Goal: Task Accomplishment & Management: Complete application form

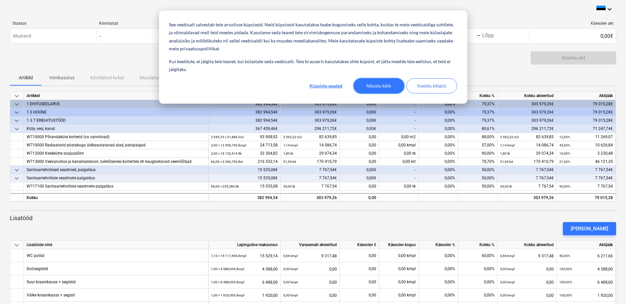
click at [376, 85] on button "Nõustu kõik" at bounding box center [378, 85] width 51 height 15
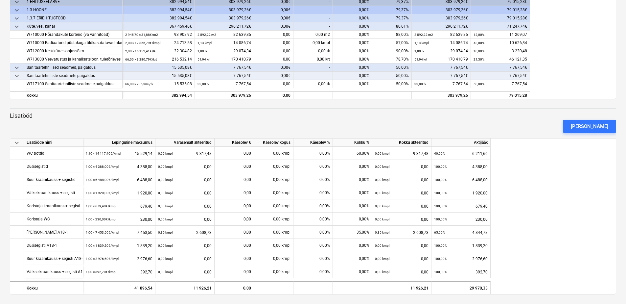
scroll to position [103, 0]
click at [586, 127] on div "[PERSON_NAME]" at bounding box center [589, 125] width 37 height 9
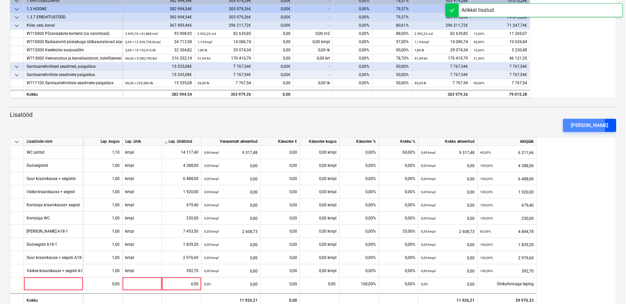
click at [584, 126] on div "[PERSON_NAME]" at bounding box center [589, 125] width 37 height 9
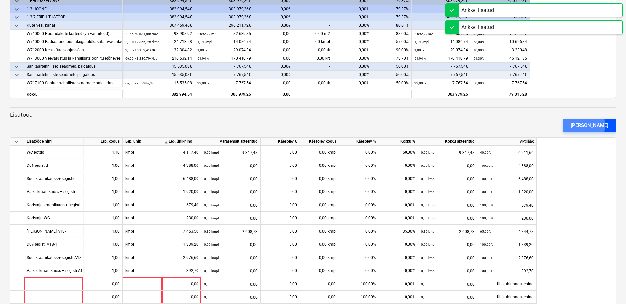
click at [582, 125] on button "[PERSON_NAME]" at bounding box center [589, 125] width 53 height 13
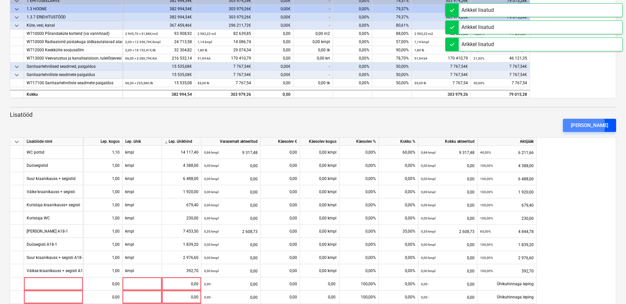
click at [582, 125] on button "[PERSON_NAME]" at bounding box center [589, 125] width 53 height 13
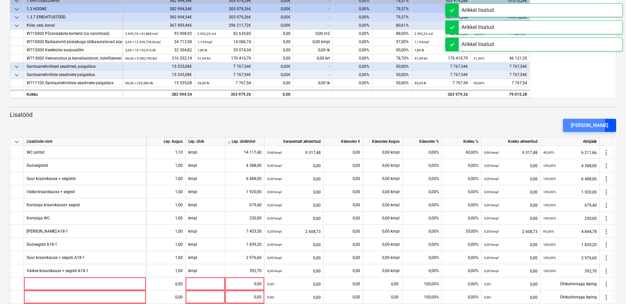
click at [581, 124] on button "[PERSON_NAME]" at bounding box center [589, 125] width 53 height 13
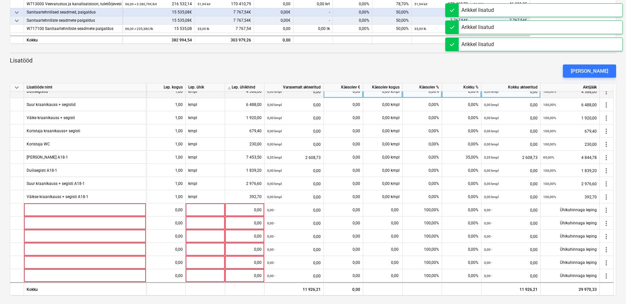
scroll to position [160, 0]
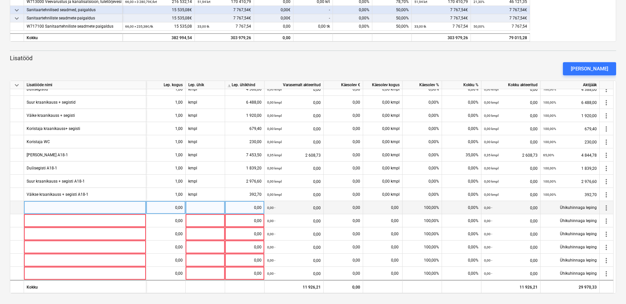
click at [49, 205] on div at bounding box center [85, 207] width 122 height 13
type input "sadevee muutus katusel Aiandi 18-1 - torustik ja isolatsioon"
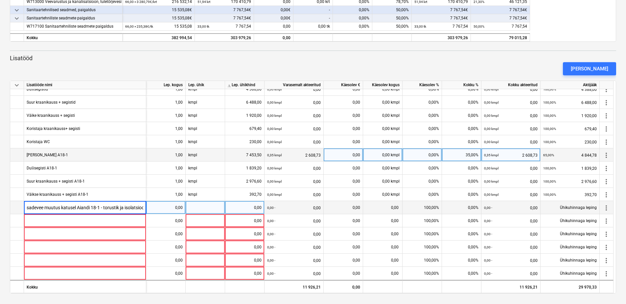
scroll to position [0, 4]
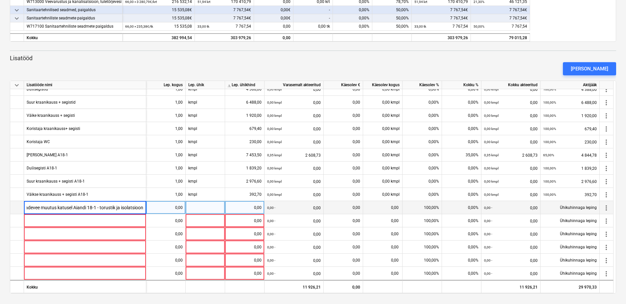
click at [183, 207] on div "0,00" at bounding box center [165, 207] width 39 height 13
type input "1"
click at [196, 208] on div at bounding box center [205, 207] width 39 height 13
type input "kmpl"
click at [245, 208] on div "0,00" at bounding box center [245, 207] width 34 height 13
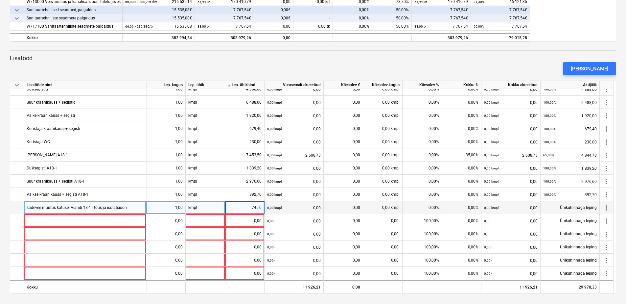
type input "745,05"
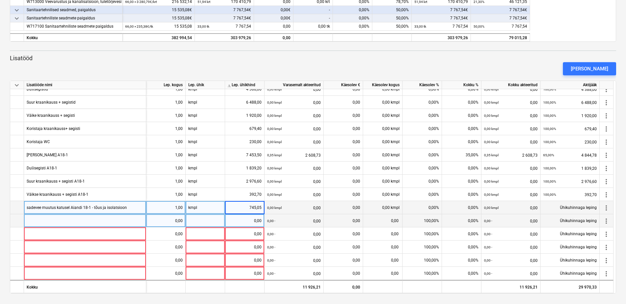
click at [269, 217] on div "0,00 -" at bounding box center [271, 220] width 8 height 13
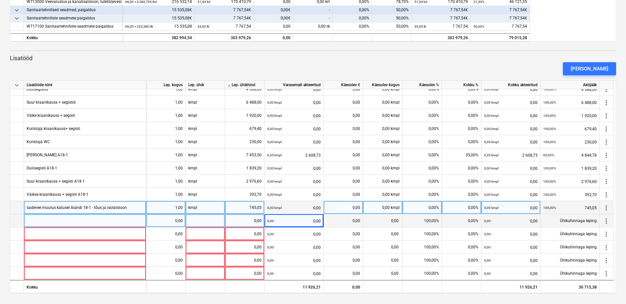
click at [35, 220] on div at bounding box center [85, 220] width 122 height 13
type input "Kütepüstiku muutus Aiandi 18-1"
click at [179, 220] on div "0,00" at bounding box center [166, 220] width 34 height 13
type input "1"
click at [198, 222] on div at bounding box center [205, 220] width 39 height 13
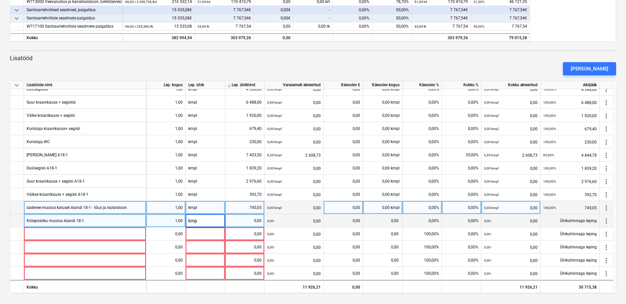
type input "kmpl"
click at [233, 219] on div "0,00" at bounding box center [245, 220] width 34 height 13
type input "449,32"
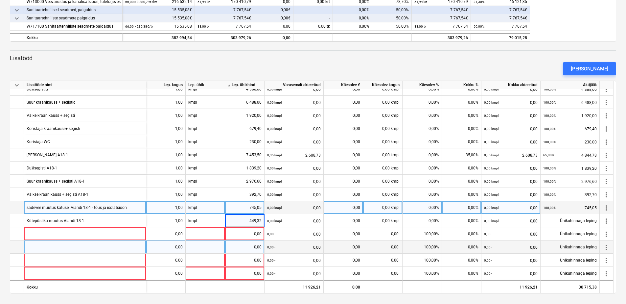
click at [383, 252] on div "0,00" at bounding box center [382, 246] width 39 height 13
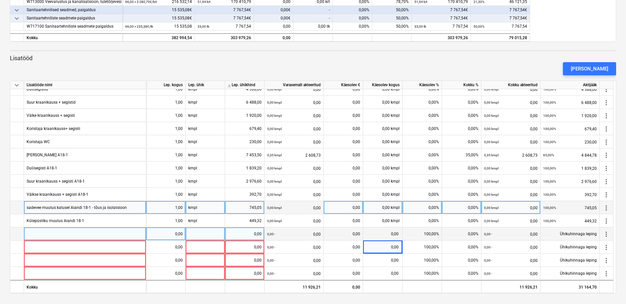
click at [46, 234] on div at bounding box center [85, 233] width 122 height 13
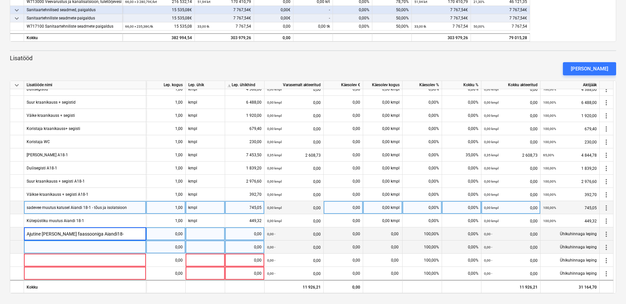
type input "Ajutine [PERSON_NAME] faassooniga Aiandi18-1"
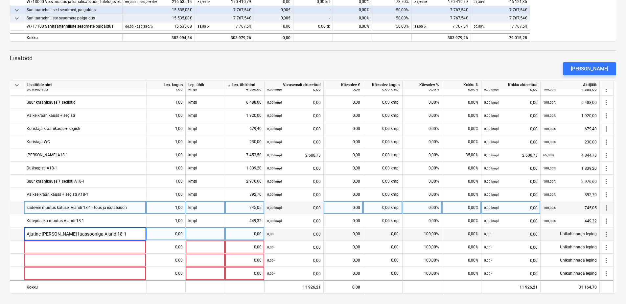
click at [178, 233] on div "0,00" at bounding box center [166, 233] width 34 height 13
type input "1"
click at [193, 236] on div at bounding box center [205, 233] width 39 height 13
type input "kmpl"
click at [238, 237] on div "0,00" at bounding box center [245, 233] width 34 height 13
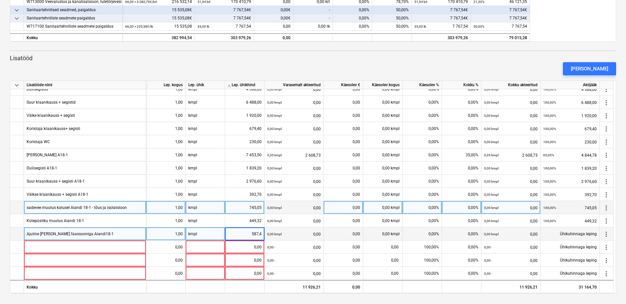
type input "587,43"
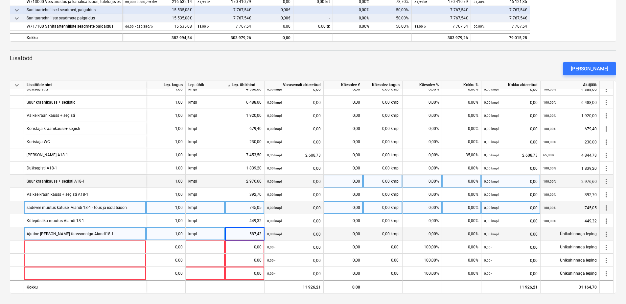
click at [411, 183] on div "0,00%" at bounding box center [421, 180] width 39 height 13
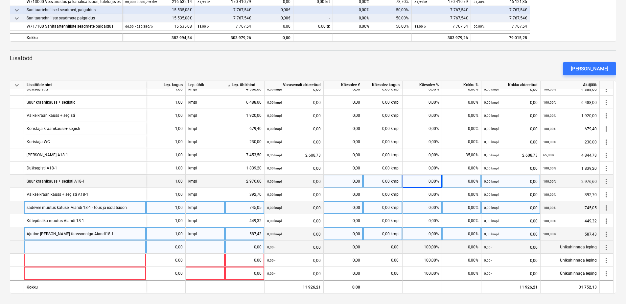
click at [65, 248] on div at bounding box center [85, 246] width 122 height 13
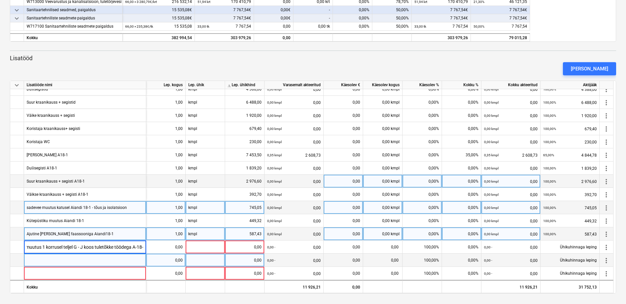
scroll to position [0, 46]
type input "Vee ja kütte torustiku muutus 1 korrusel teljel G - J koos tuletõkke töödega A-…"
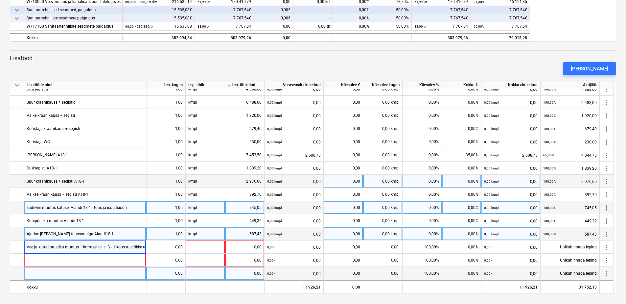
click at [182, 274] on div "0,00" at bounding box center [166, 272] width 34 height 13
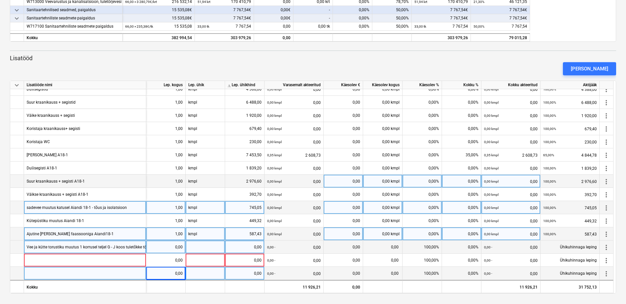
click at [178, 248] on div "0,00" at bounding box center [166, 246] width 34 height 13
type input "1"
click at [204, 253] on div at bounding box center [205, 246] width 39 height 13
type input "kmpl"
click at [256, 247] on div "0,00" at bounding box center [245, 246] width 34 height 13
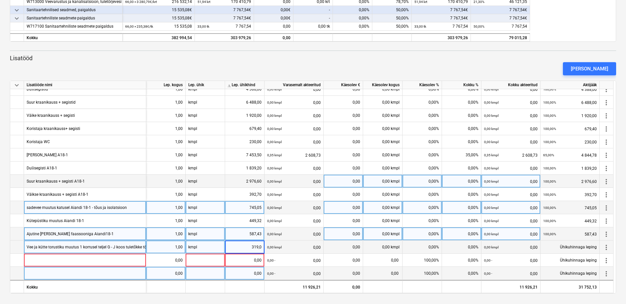
type input "319,04"
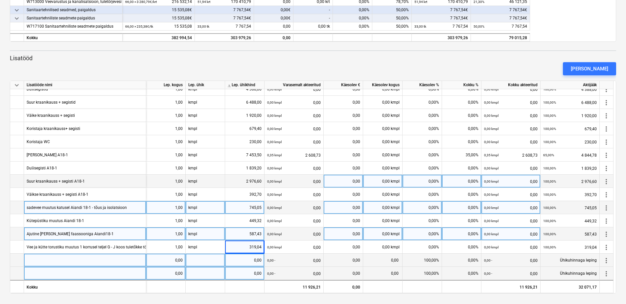
click at [288, 253] on div "0,00 - 0,00" at bounding box center [294, 259] width 54 height 13
click at [34, 262] on div at bounding box center [85, 259] width 122 height 13
type input "P"
click at [67, 261] on div at bounding box center [85, 259] width 122 height 13
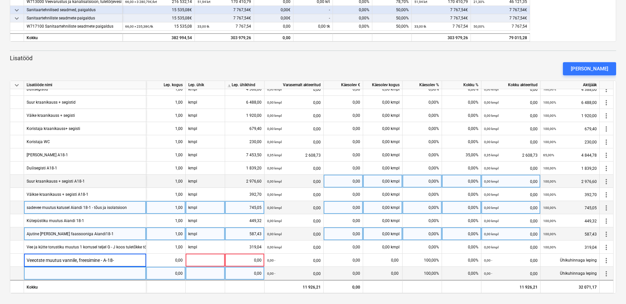
type input "Veeotste muutus vannile, freesimine - A-18-1"
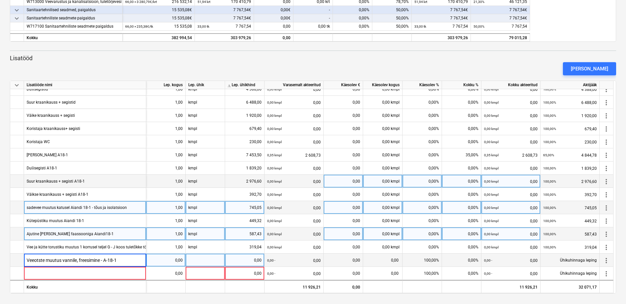
click at [175, 261] on div "0,00" at bounding box center [166, 259] width 34 height 13
type input "1"
click at [191, 257] on div at bounding box center [205, 259] width 39 height 13
type input "kmpl"
click at [258, 259] on div "0,00" at bounding box center [245, 259] width 34 height 13
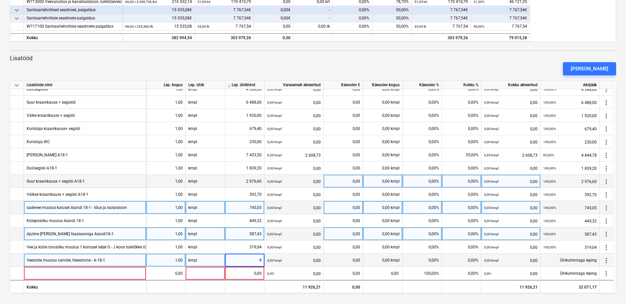
type input "96"
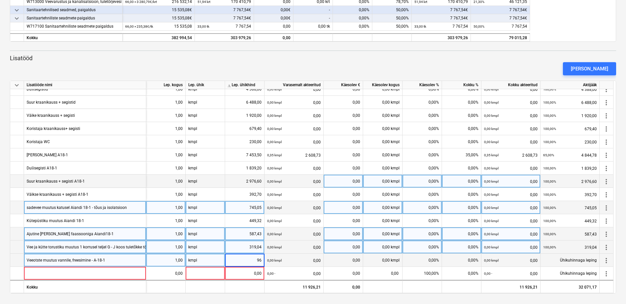
click at [320, 245] on font "0,00" at bounding box center [317, 246] width 8 height 13
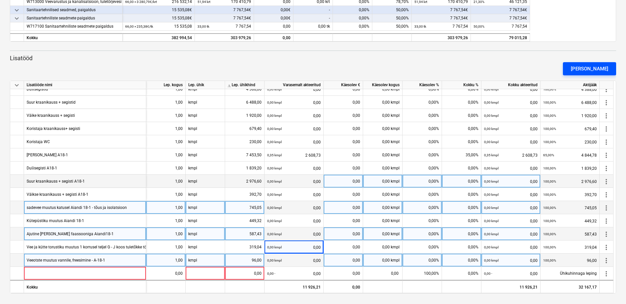
click at [588, 72] on div "[PERSON_NAME]" at bounding box center [589, 68] width 37 height 9
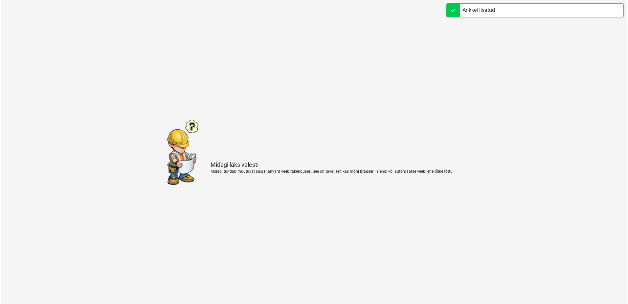
scroll to position [0, 0]
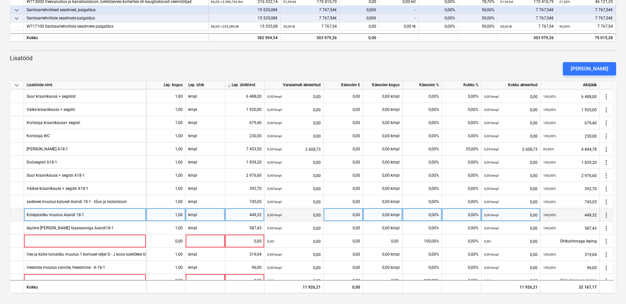
scroll to position [33, 0]
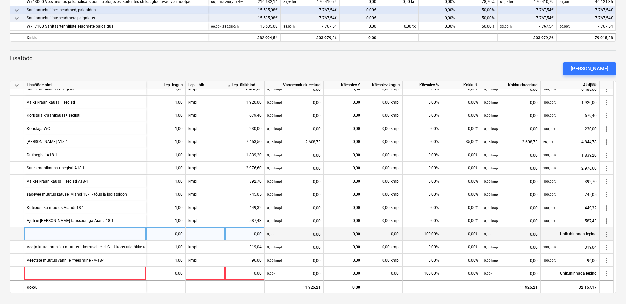
click at [54, 232] on div at bounding box center [85, 233] width 122 height 13
click at [80, 233] on input "Lihtvanni paigaldus korter 14" at bounding box center [85, 233] width 122 height 13
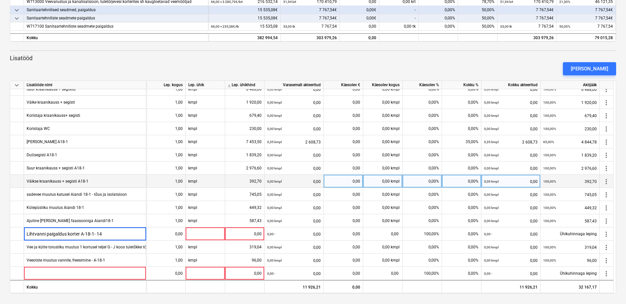
type input "Lihtvanni paigaldus korter A-18-1-K 14"
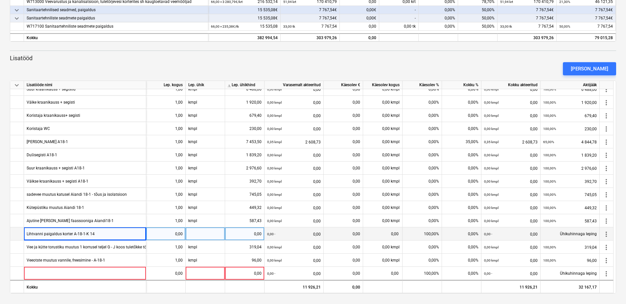
click at [181, 233] on div "0,00" at bounding box center [166, 233] width 34 height 13
click at [207, 236] on div at bounding box center [205, 233] width 39 height 13
type input "kmpl"
click at [254, 230] on div "0,00" at bounding box center [245, 233] width 34 height 13
type input "100,8"
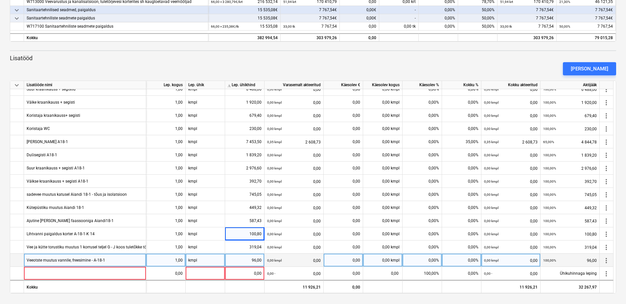
click at [314, 259] on font "0,00" at bounding box center [317, 259] width 8 height 13
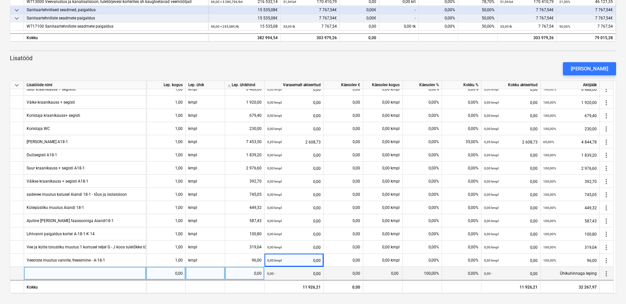
click at [57, 270] on div at bounding box center [85, 272] width 122 height 13
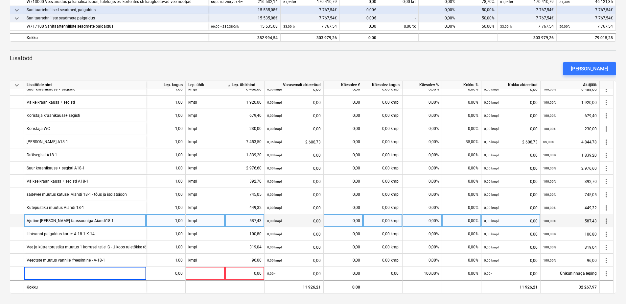
type input "Vannile klaassein"
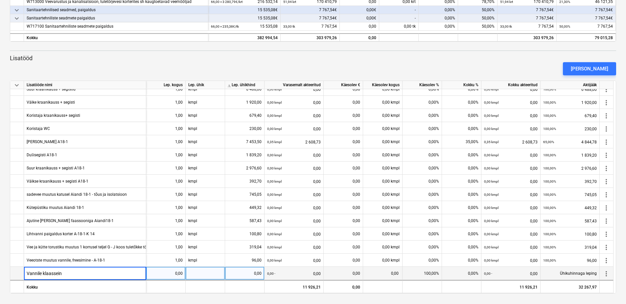
click at [180, 274] on div "0,00" at bounding box center [166, 272] width 34 height 13
type input "1"
click at [196, 272] on div at bounding box center [205, 272] width 39 height 13
type input "kmpl"
click at [251, 270] on div "0,00" at bounding box center [245, 272] width 34 height 13
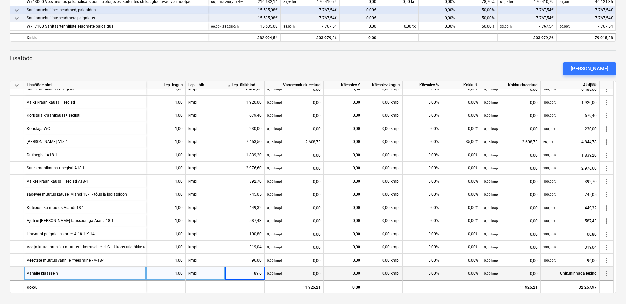
type input "89,67"
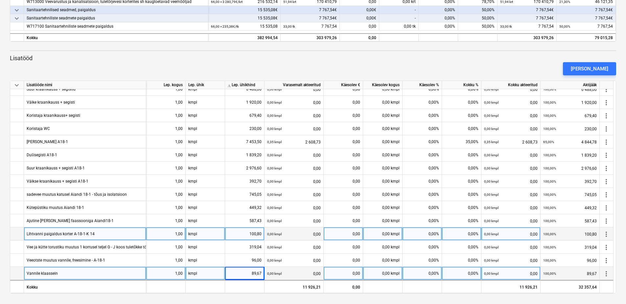
click at [315, 238] on font "0,00" at bounding box center [317, 233] width 8 height 13
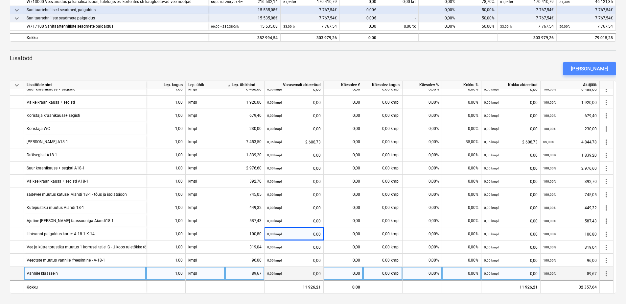
click at [606, 67] on div "[PERSON_NAME]" at bounding box center [589, 68] width 37 height 9
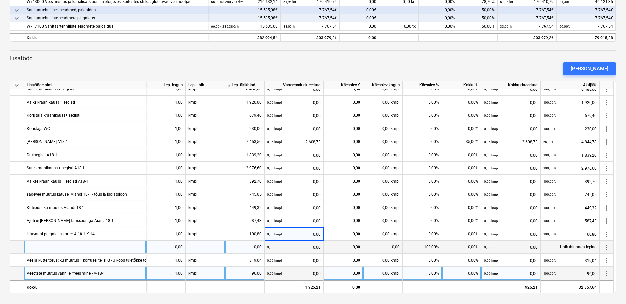
click at [30, 245] on div at bounding box center [85, 246] width 122 height 13
click at [31, 242] on div at bounding box center [85, 246] width 122 height 13
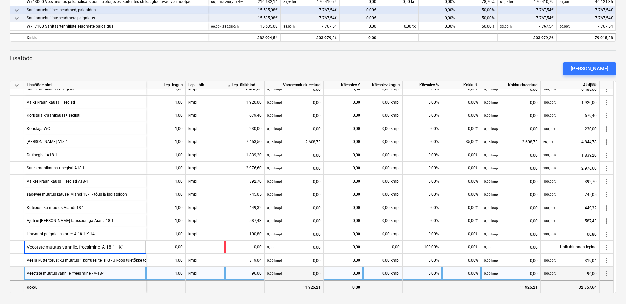
type input "Veeotste muutus vannile, freesimine A-18-1 - K14"
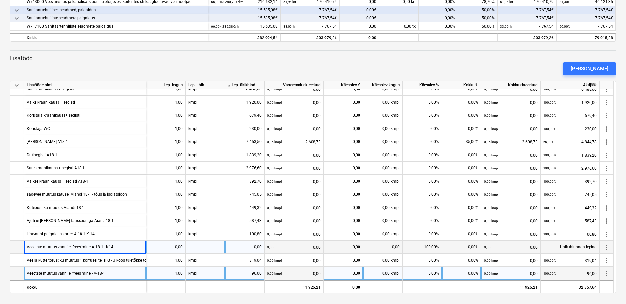
click at [172, 240] on div "0,00" at bounding box center [166, 246] width 34 height 13
type input "1"
click at [200, 244] on div at bounding box center [205, 246] width 39 height 13
type input "kmpl"
click at [241, 251] on div "0,00" at bounding box center [245, 246] width 34 height 13
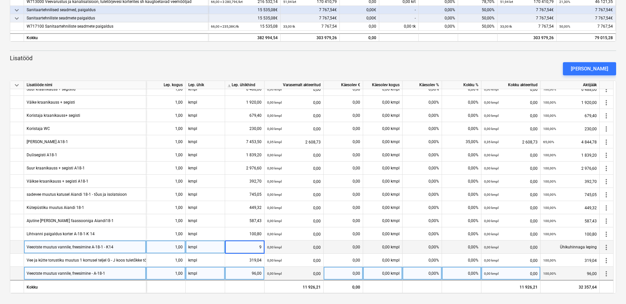
type input "96"
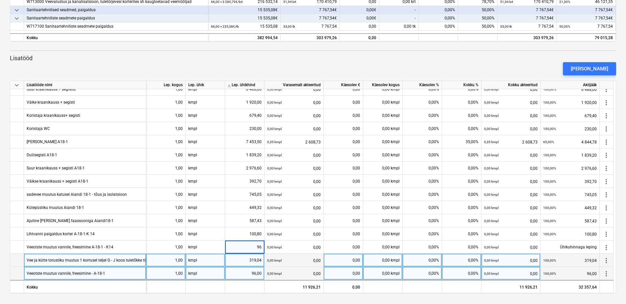
click at [310, 255] on div "0,00 kmpl 0,00" at bounding box center [294, 259] width 54 height 13
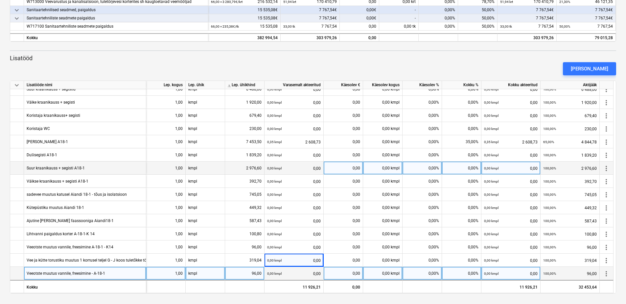
scroll to position [46, 0]
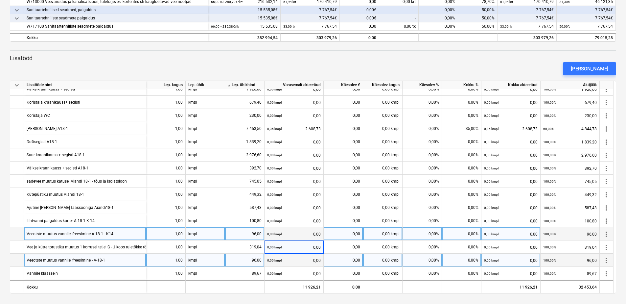
click at [120, 233] on div "Veeotste muutus vannile, freesimine A-18-1 - K14" at bounding box center [85, 233] width 122 height 13
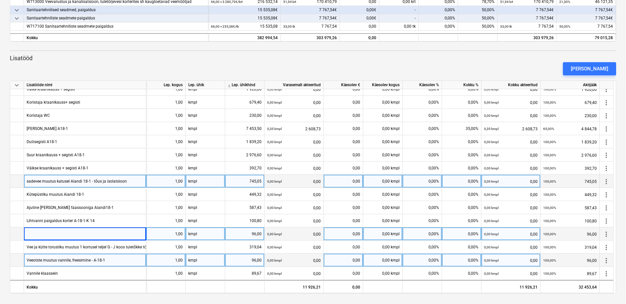
click at [100, 182] on div "sadevee muutus katusel Aiandi 18-1 - tõus ja isolatsioon" at bounding box center [77, 180] width 100 height 13
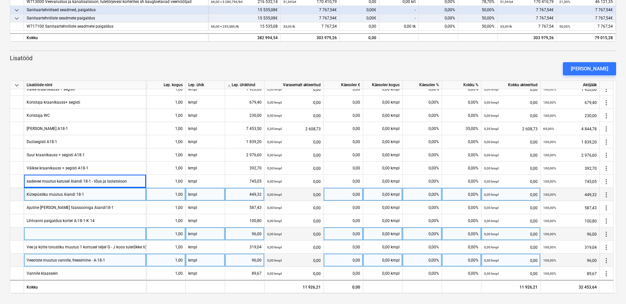
click at [103, 192] on div "Kütepüstiku muutus Aiandi 18-1" at bounding box center [85, 194] width 122 height 13
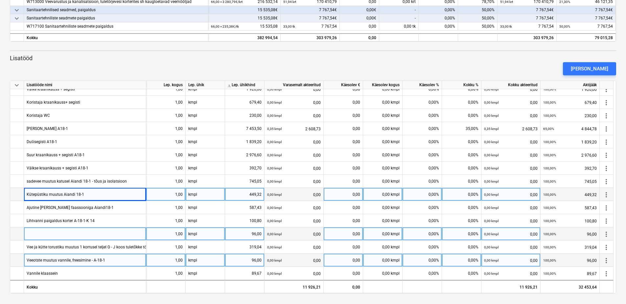
click at [35, 234] on div at bounding box center [85, 233] width 122 height 13
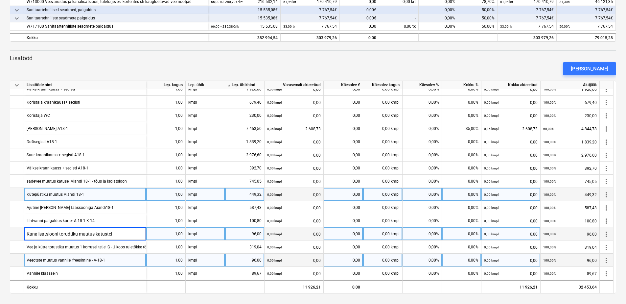
click at [70, 233] on input "Kanalisatsiooni torudtiku muutus katustel" at bounding box center [85, 233] width 122 height 13
click at [115, 234] on input "Kanalisatsiooni torutiku muutus katustel" at bounding box center [85, 233] width 122 height 13
click at [115, 234] on input "Kanalisatsiooni torutiku muutus katustel - a-18-2" at bounding box center [85, 233] width 122 height 13
type input "Kanalisatsiooni torutiku muutus katustel - A-18-2"
click at [255, 234] on div "96,00" at bounding box center [245, 233] width 34 height 13
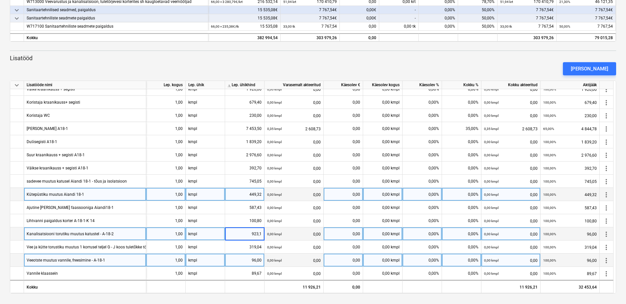
type input "923,14"
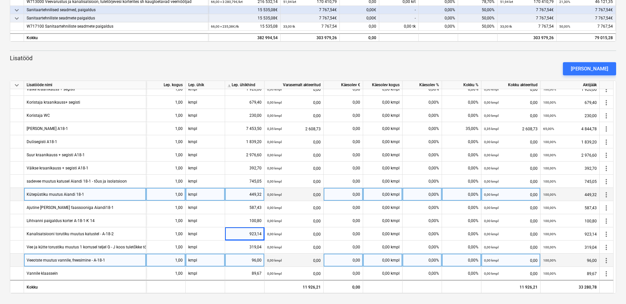
click at [310, 256] on div "0,00 kmpl 0,00" at bounding box center [294, 259] width 54 height 13
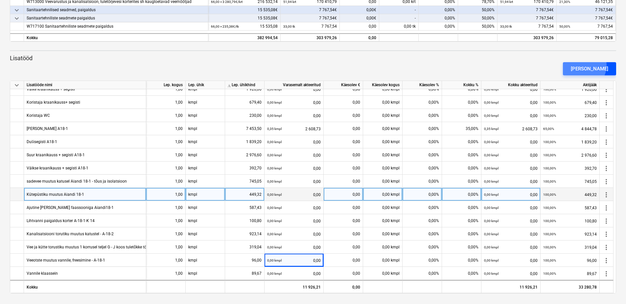
click at [594, 65] on div "[PERSON_NAME]" at bounding box center [589, 68] width 37 height 9
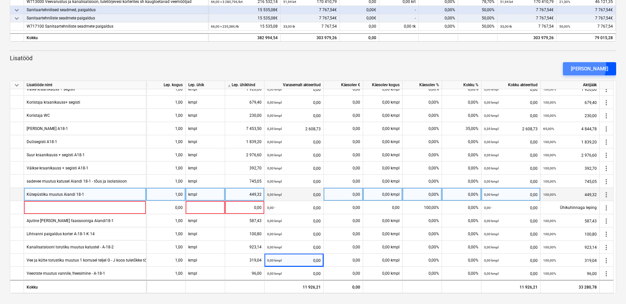
click at [595, 66] on div "[PERSON_NAME]" at bounding box center [589, 68] width 37 height 9
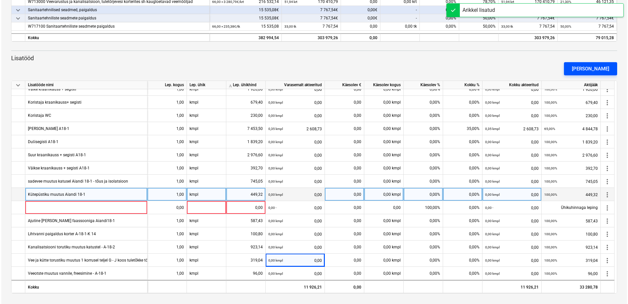
scroll to position [0, 0]
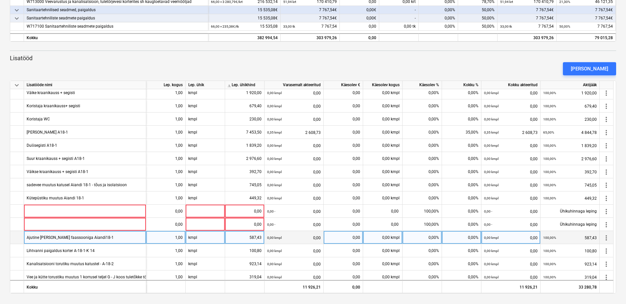
scroll to position [72, 0]
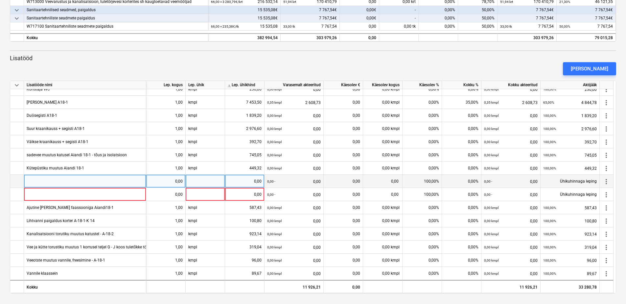
click at [55, 181] on div at bounding box center [85, 180] width 122 height 13
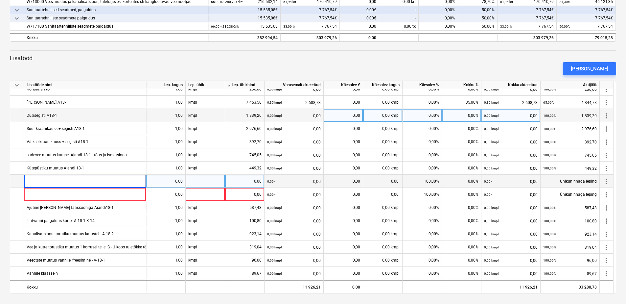
type input "Ajutine vesi korrustel"
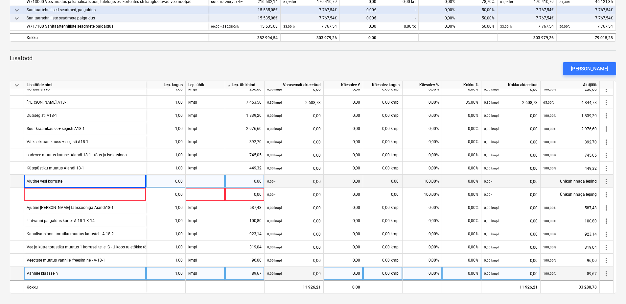
click at [69, 276] on div "Vannile klaassein" at bounding box center [85, 272] width 122 height 13
click at [82, 273] on input "Vannile klaassein" at bounding box center [85, 272] width 122 height 13
type input "Vannile klaassein A-18-1"
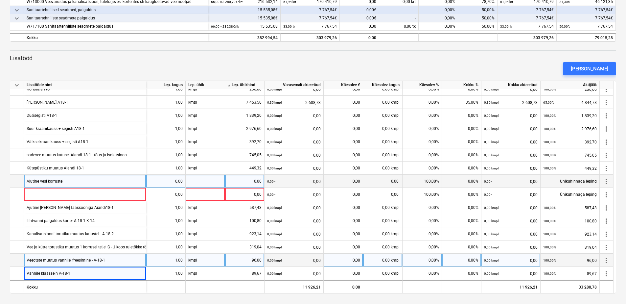
click at [215, 262] on div "kmpl" at bounding box center [205, 259] width 39 height 13
click at [85, 180] on div "Ajutine vesi korrustel" at bounding box center [85, 180] width 122 height 13
click at [85, 180] on input "Ajutine vesi korrustel" at bounding box center [85, 180] width 122 height 13
type input "Ajutine vesi korrustel A-18-2"
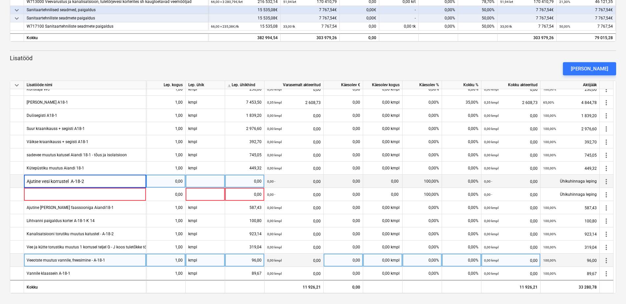
click at [181, 178] on div "0,00" at bounding box center [166, 180] width 34 height 13
type input "1"
click at [195, 178] on div at bounding box center [205, 180] width 39 height 13
type input "kmpl"
click at [235, 179] on div "0,00" at bounding box center [245, 180] width 34 height 13
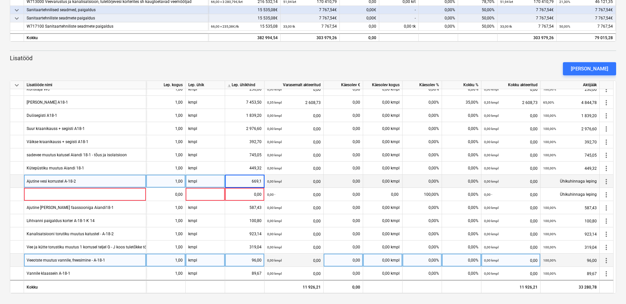
type input "669,18"
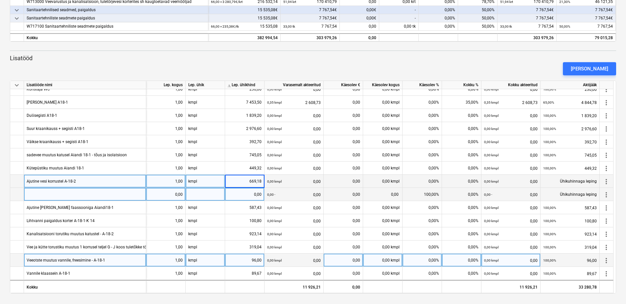
click at [289, 195] on div "0,00 - 0,00" at bounding box center [294, 194] width 54 height 13
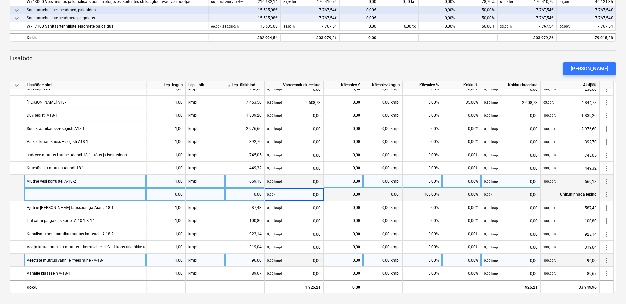
click at [39, 193] on div at bounding box center [85, 194] width 122 height 13
type input "Aiandi 18-2 korter 6 bidee seinassene segisti koos torustikuga"
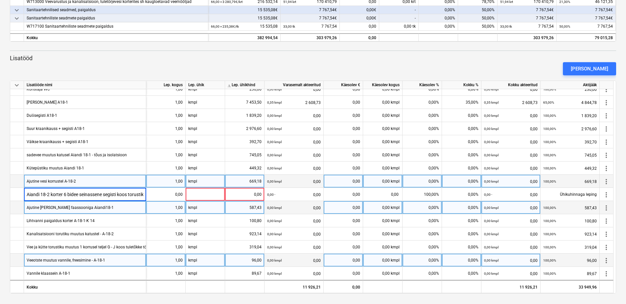
scroll to position [0, 10]
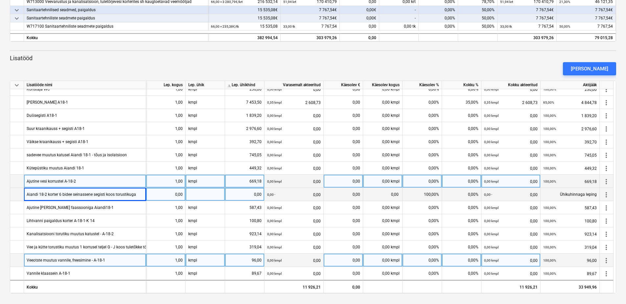
click at [181, 189] on div "0,00" at bounding box center [166, 194] width 34 height 13
type input "1"
click at [195, 189] on div at bounding box center [205, 194] width 39 height 13
type input "2"
type input "kmpl"
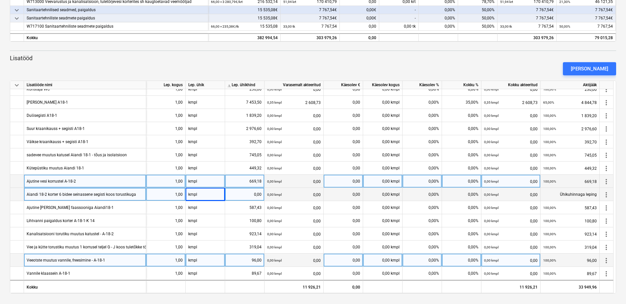
click at [252, 196] on div "0,00" at bounding box center [245, 194] width 34 height 13
type input "294,20"
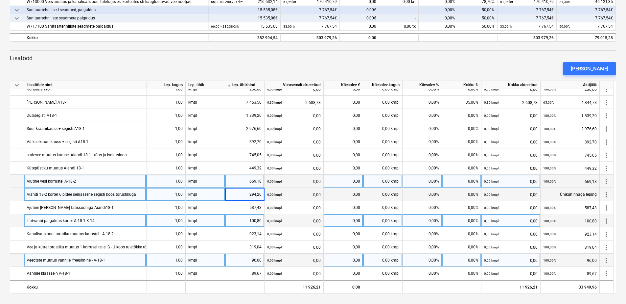
click at [305, 218] on div "0,00 kmpl 0,00" at bounding box center [294, 220] width 54 height 13
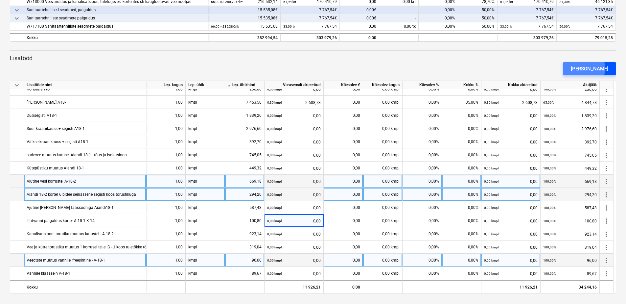
click at [582, 68] on button "[PERSON_NAME]" at bounding box center [589, 68] width 53 height 13
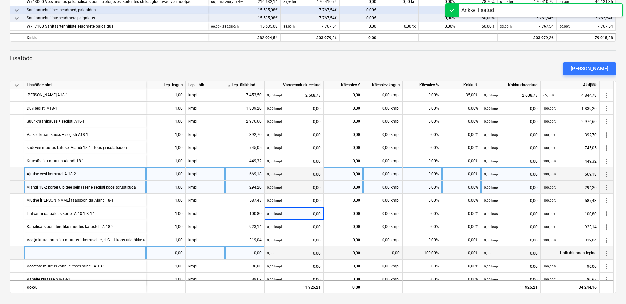
scroll to position [85, 0]
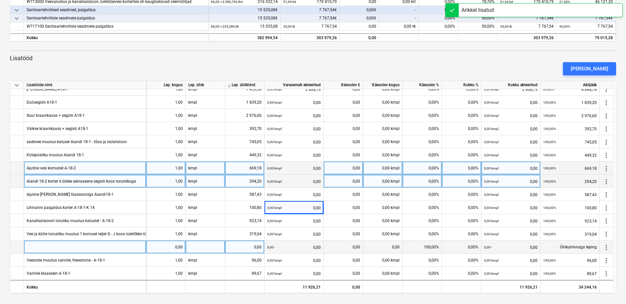
click at [41, 246] on div at bounding box center [85, 246] width 122 height 13
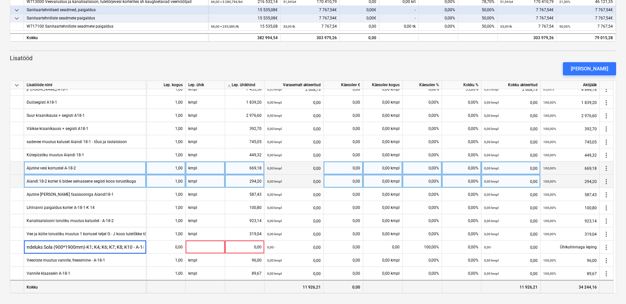
scroll to position [0, 24]
type input "Balteco pendeluks Sola (900*1900mm)-K1; K4; K6; K7; K8; K10 - A-18-2"
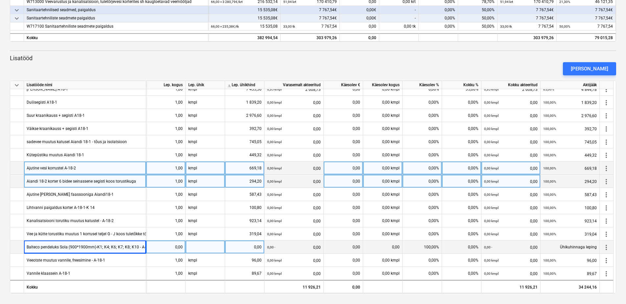
click at [174, 246] on div "0,00" at bounding box center [166, 246] width 34 height 13
type input "11"
click at [96, 246] on div "Balteco pendeluks Sola (900*1900mm)-K1; K4; K6; K7; K8; K10 - A-18-2" at bounding box center [90, 246] width 127 height 13
click at [79, 248] on input "Balteco pendeluks Sola (900*1900mm)-K1; K4; K6; K7; K8; K10 - A-18-2" at bounding box center [85, 246] width 122 height 13
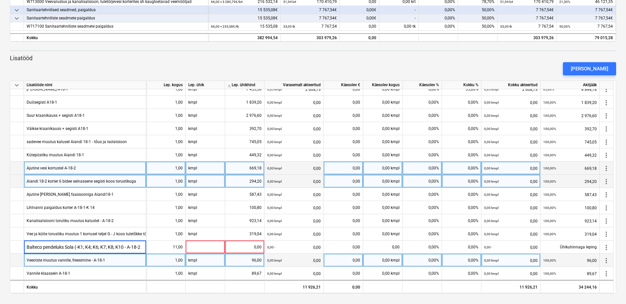
scroll to position [0, 0]
type input "Balteco pendeluks paigaldus-K1; K4; K6; K7; K8; K10 - A-18-2"
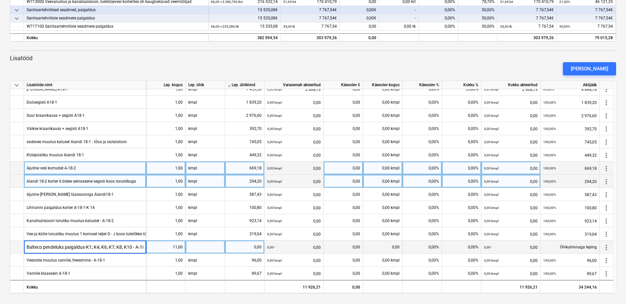
click at [236, 245] on div "0,00" at bounding box center [245, 246] width 34 height 13
click at [179, 247] on div "11,00" at bounding box center [166, 246] width 34 height 13
type input "1"
click at [189, 245] on div at bounding box center [205, 246] width 39 height 13
type input "kmpl"
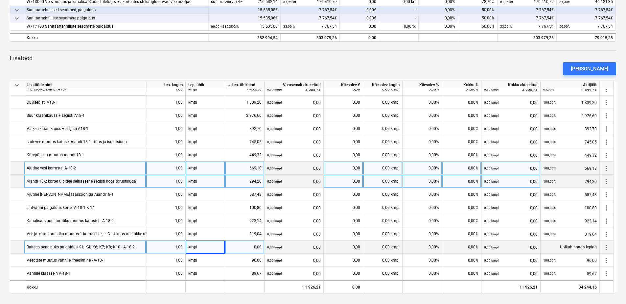
click at [246, 248] on div "0,00" at bounding box center [245, 246] width 34 height 13
type input "864,57"
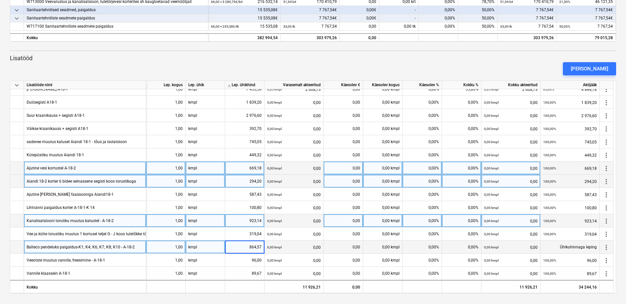
click at [284, 220] on div "0,00 kmpl 0,00" at bounding box center [294, 220] width 54 height 13
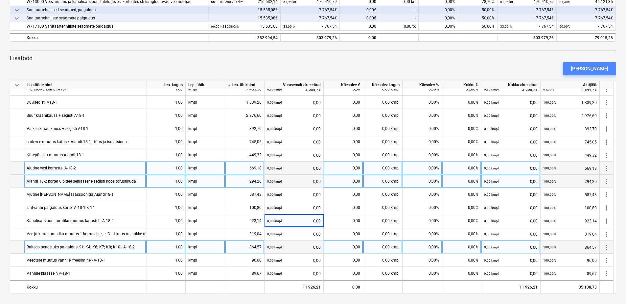
click at [605, 65] on div "[PERSON_NAME]" at bounding box center [589, 68] width 37 height 9
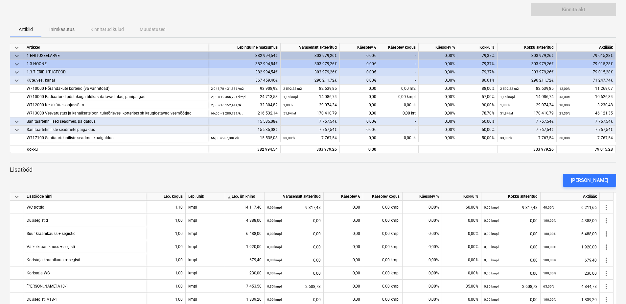
scroll to position [160, 0]
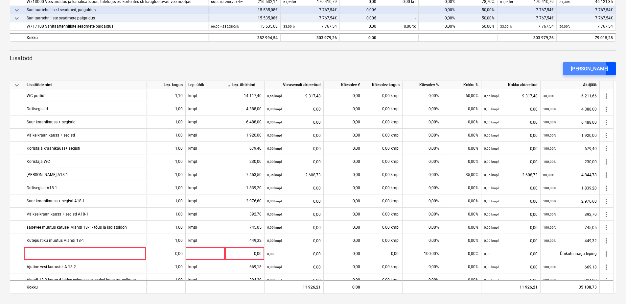
click at [596, 67] on div "[PERSON_NAME]" at bounding box center [589, 68] width 37 height 9
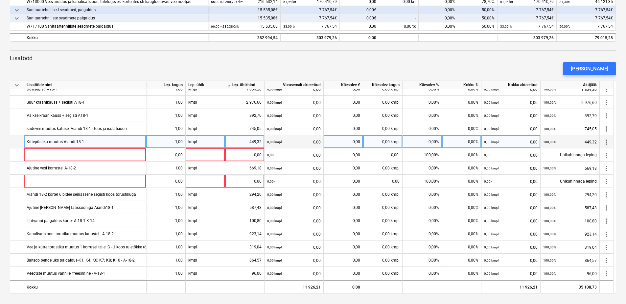
scroll to position [66, 0]
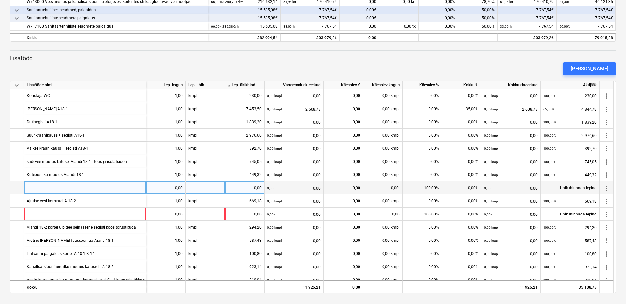
click at [45, 189] on div at bounding box center [85, 187] width 122 height 13
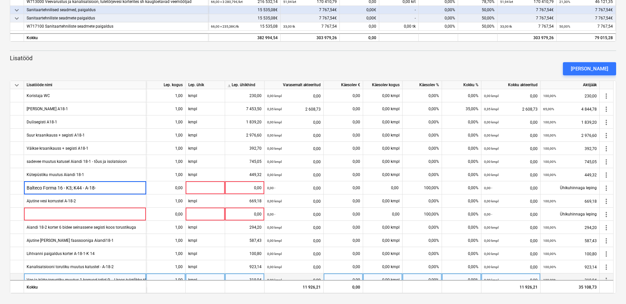
type input "Balteco Forma 16 - K3; K44 - A-18-2"
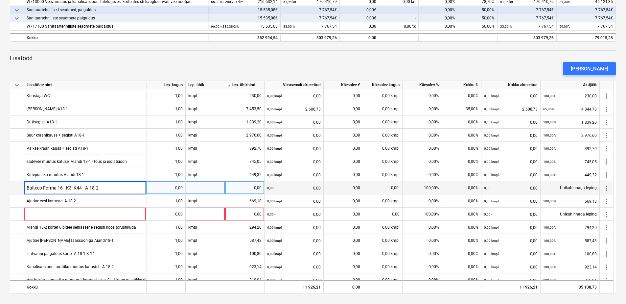
click at [179, 189] on div "0,00" at bounding box center [166, 187] width 34 height 13
type input "2"
click at [192, 188] on div at bounding box center [205, 187] width 39 height 13
type input "tk"
click at [239, 189] on div "0,00" at bounding box center [245, 187] width 34 height 13
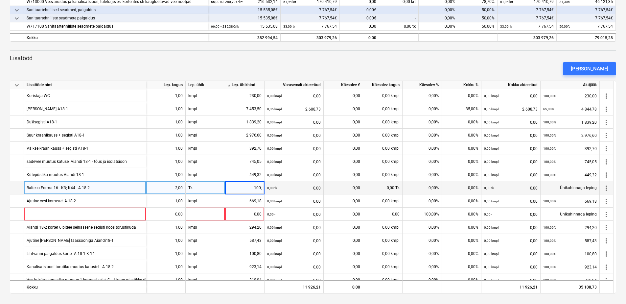
type input "100,8"
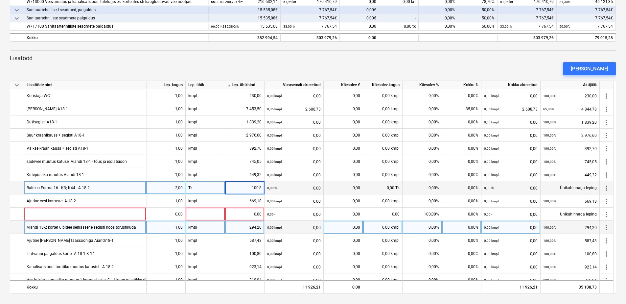
click at [318, 225] on font "0,00" at bounding box center [317, 226] width 8 height 13
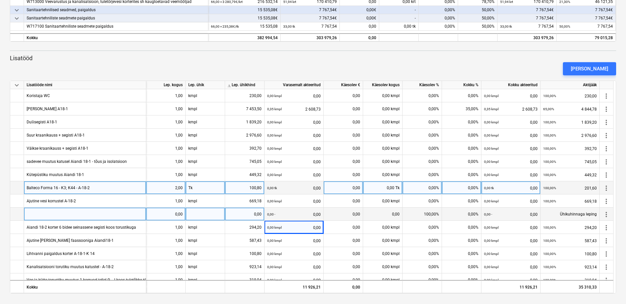
click at [41, 215] on div at bounding box center [85, 213] width 122 height 13
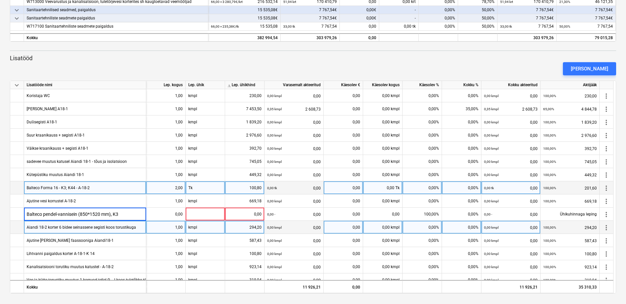
drag, startPoint x: 112, startPoint y: 215, endPoint x: 118, endPoint y: 222, distance: 9.1
click at [113, 216] on input "Balteco pendel-vannisein (850*1520 mm), K3" at bounding box center [85, 213] width 122 height 13
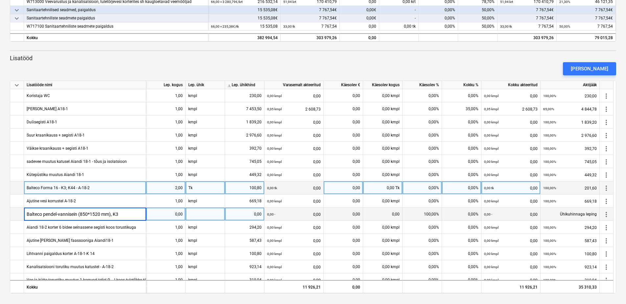
click at [112, 214] on input "Balteco pendel-vannisein (850*1520 mm), K3" at bounding box center [85, 213] width 122 height 13
type input "Balteco pendel-vannisein (850*1520 mm), A-18-2 - K3"
click at [179, 216] on div "0,00" at bounding box center [166, 213] width 34 height 13
click at [197, 214] on div at bounding box center [205, 213] width 39 height 13
type input "tk"
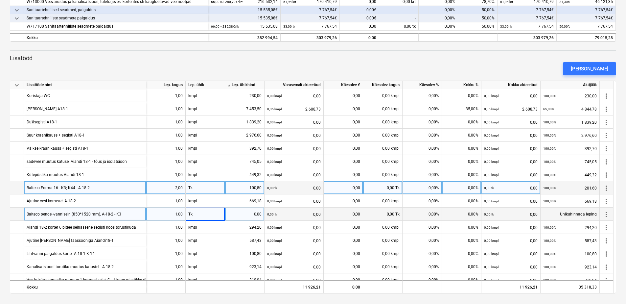
click at [191, 189] on div "Tk" at bounding box center [205, 187] width 39 height 13
type input "tk"
click at [246, 216] on div "0,00" at bounding box center [245, 213] width 34 height 13
type input "89,67"
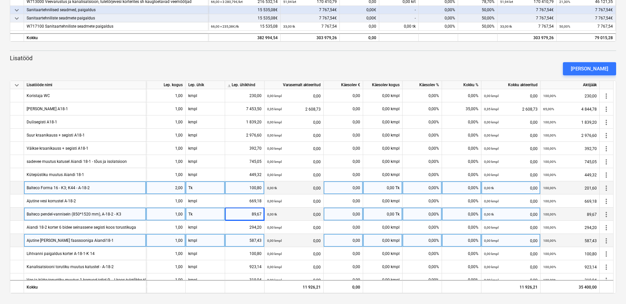
click at [331, 245] on div "0,00" at bounding box center [343, 240] width 34 height 13
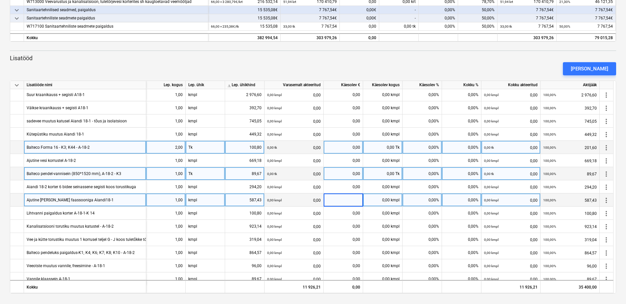
scroll to position [112, 0]
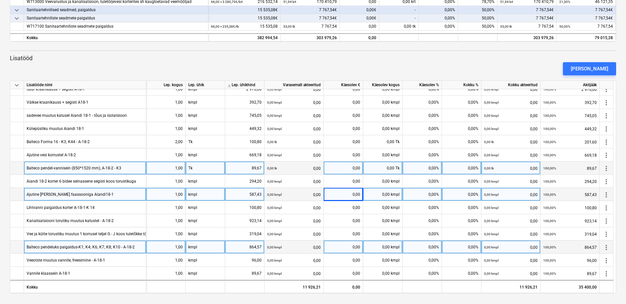
click at [176, 247] on div "1,00" at bounding box center [166, 246] width 34 height 13
type input "6"
click at [251, 246] on div "864,57" at bounding box center [245, 246] width 34 height 13
type input "95,55"
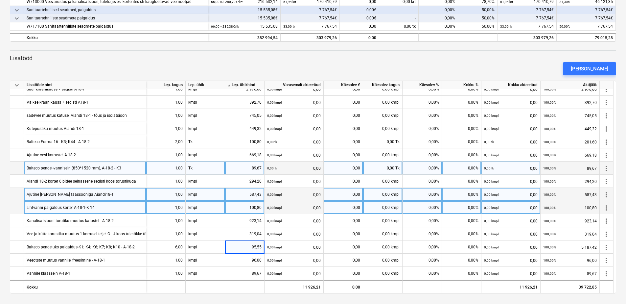
click at [279, 214] on div "keyboard_arrow_down Lisatööde nimi Lep. kogus Lep. ühik Abi Lep. ühikhind Varas…" at bounding box center [313, 186] width 606 height 213
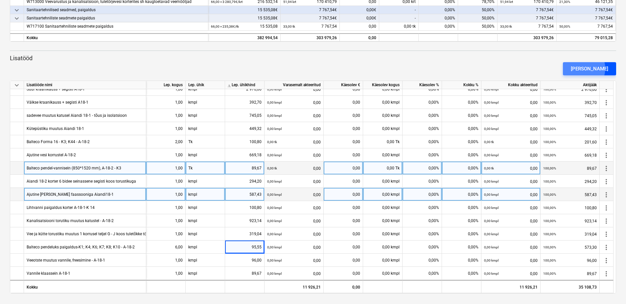
click at [593, 68] on div "[PERSON_NAME]" at bounding box center [589, 68] width 37 height 9
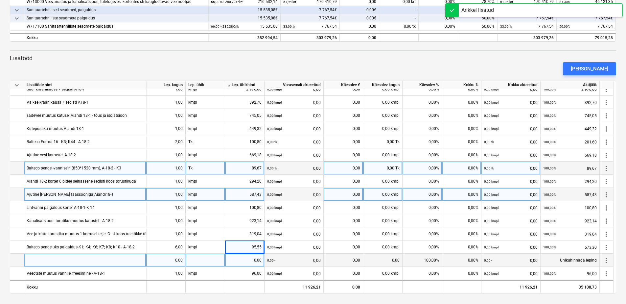
click at [41, 260] on div at bounding box center [85, 259] width 122 height 13
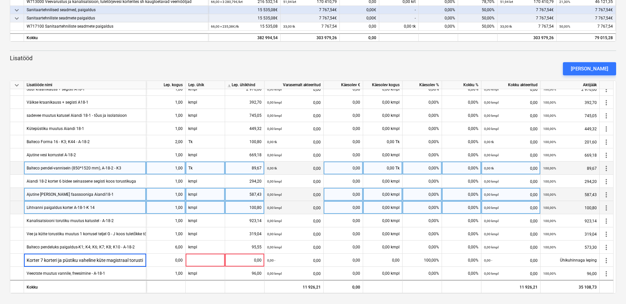
scroll to position [0, 30]
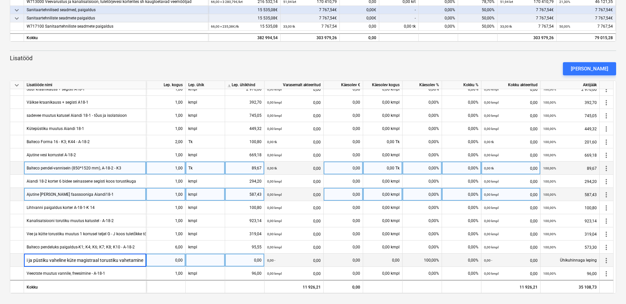
click at [43, 259] on input "Korter 7 korteri ja püstiku vaheline küte magistraal torustiku vahetamine" at bounding box center [85, 259] width 122 height 13
click at [25, 260] on input "Korter 7 korteri ja püstiku vaheline küte magistraal torustiku vahetamine" at bounding box center [85, 259] width 122 height 13
click at [143, 261] on input "Korter 7 korteri ja püstiku vaheline küte magistraal torustiku vahetamine" at bounding box center [85, 259] width 122 height 13
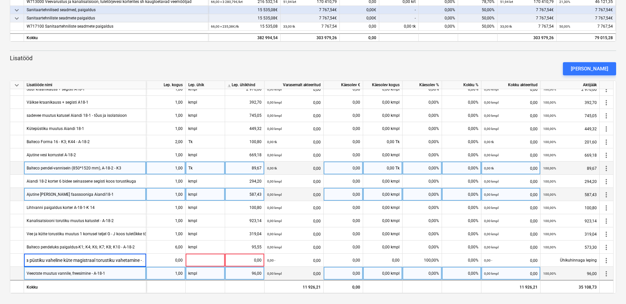
scroll to position [0, 36]
type input "Korter 7 korteri ja püstiku vaheline küte magistraal torustiku vahetamine - A18…"
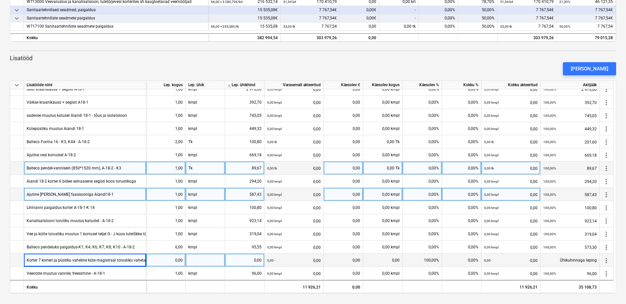
click at [181, 261] on div "0,00" at bounding box center [166, 259] width 34 height 13
click at [194, 258] on div at bounding box center [205, 259] width 39 height 13
type input "kmpl"
click at [253, 263] on div "0,00" at bounding box center [245, 259] width 34 height 13
type input "214,99"
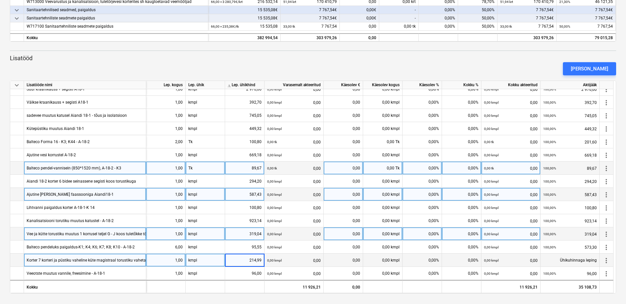
click at [320, 230] on font "0,00" at bounding box center [317, 233] width 8 height 13
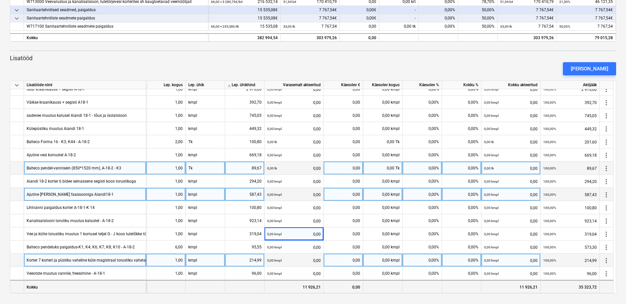
scroll to position [125, 0]
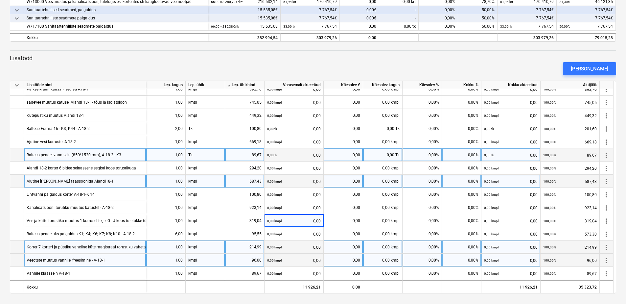
click at [430, 259] on div "0,00%" at bounding box center [421, 259] width 39 height 13
click at [386, 261] on div "0,00 kmpl" at bounding box center [382, 259] width 39 height 13
type input "1"
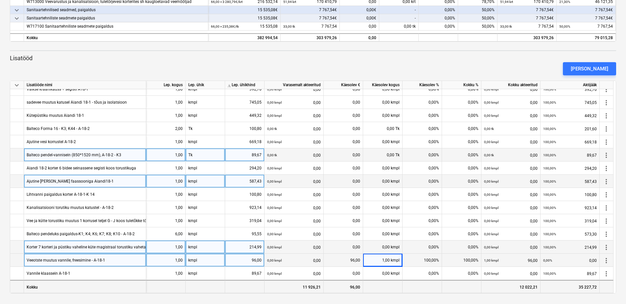
click at [474, 288] on div at bounding box center [461, 286] width 39 height 13
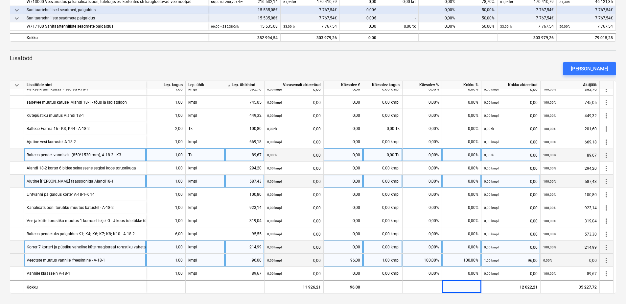
click at [385, 243] on div "0,00 kmpl" at bounding box center [382, 246] width 39 height 13
type input "1"
click at [456, 260] on div "100,00%" at bounding box center [461, 259] width 39 height 13
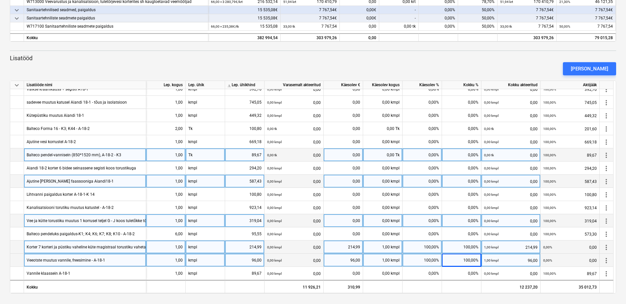
click at [382, 220] on div "0,00 kmpl" at bounding box center [382, 220] width 39 height 13
type input "1"
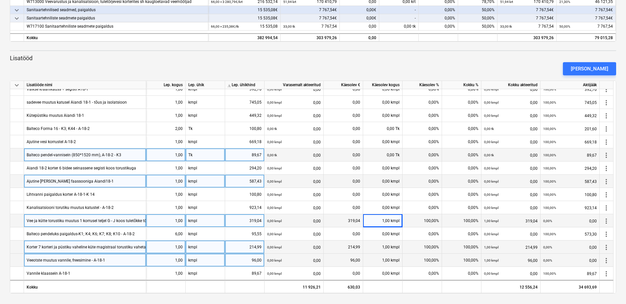
click at [430, 240] on div "100,00%" at bounding box center [421, 246] width 39 height 13
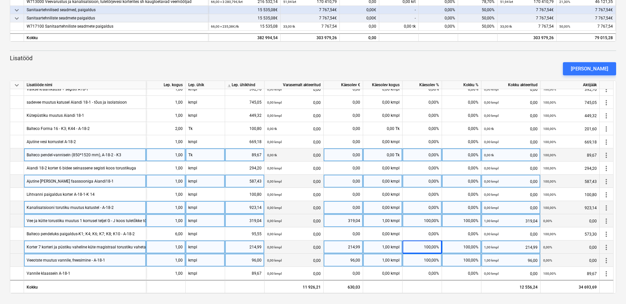
click at [393, 206] on div "0,00 kmpl" at bounding box center [382, 207] width 39 height 13
type input "1"
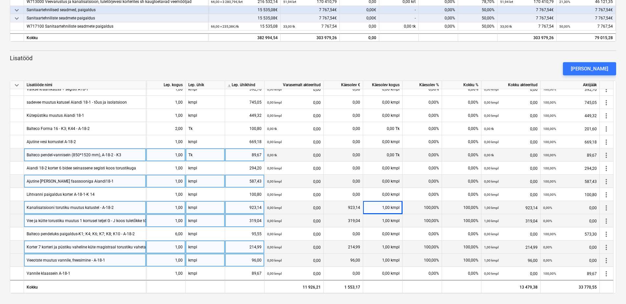
click at [390, 183] on div "0,00 kmpl" at bounding box center [382, 180] width 39 height 13
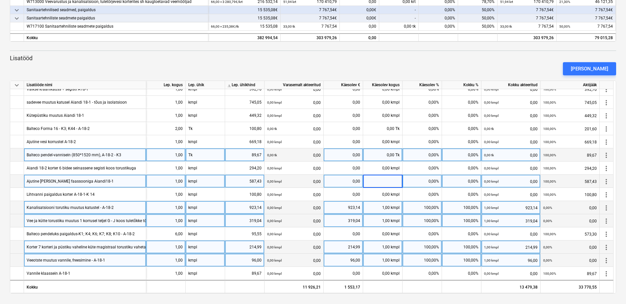
type input "1"
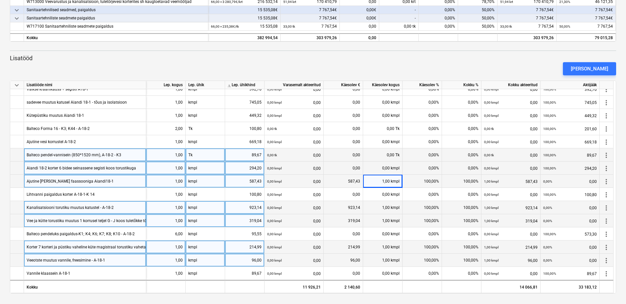
click at [391, 169] on span at bounding box center [390, 168] width 1 height 5
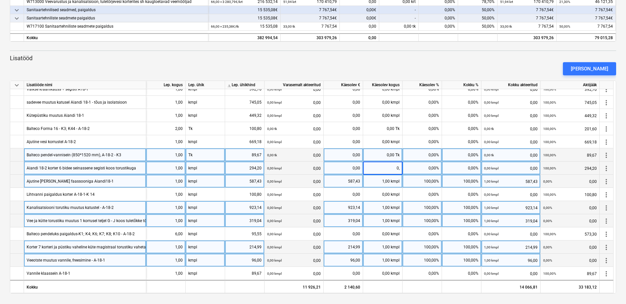
type input "0,6"
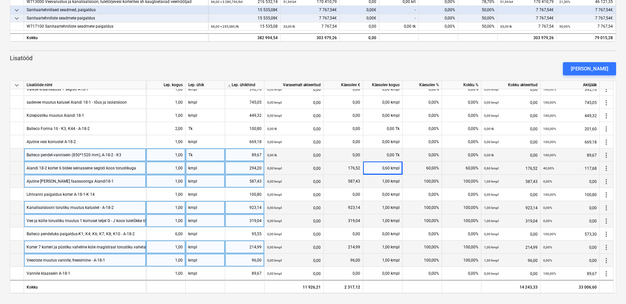
click at [420, 202] on div "100,00%" at bounding box center [421, 207] width 39 height 13
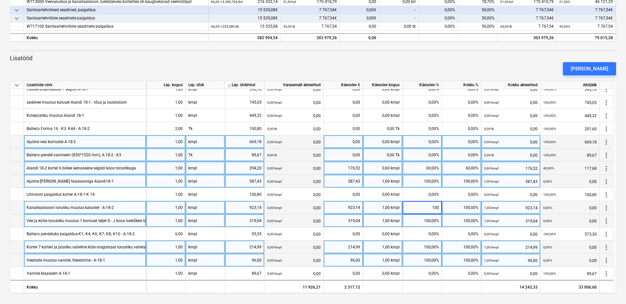
click at [394, 143] on div "0,00 kmpl" at bounding box center [382, 141] width 39 height 13
type input "1"
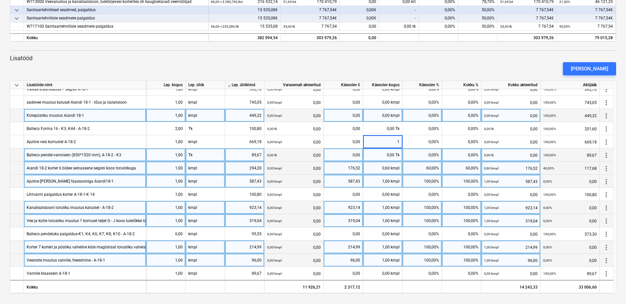
click at [388, 115] on div "0,00 kmpl" at bounding box center [382, 115] width 39 height 13
type input "1"
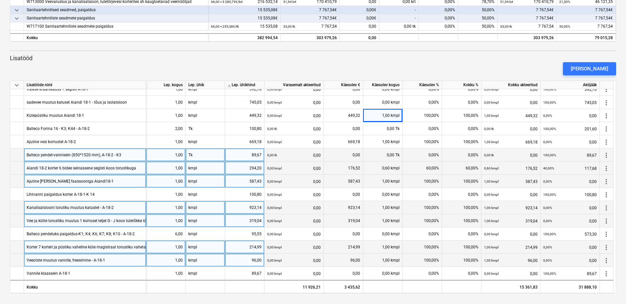
click at [403, 182] on div "100,00%" at bounding box center [421, 180] width 39 height 13
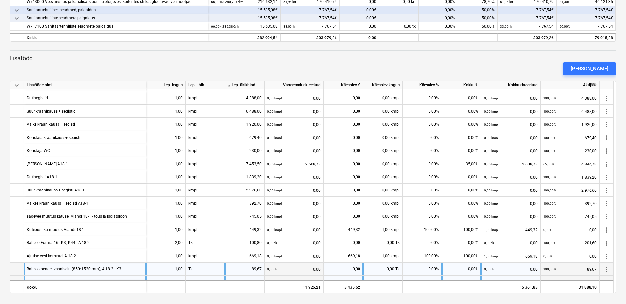
scroll to position [0, 0]
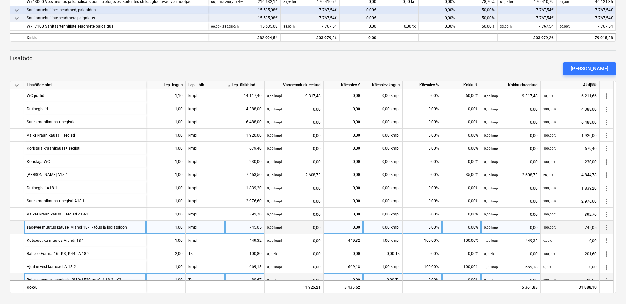
click at [390, 228] on span at bounding box center [390, 227] width 1 height 5
type input "1"
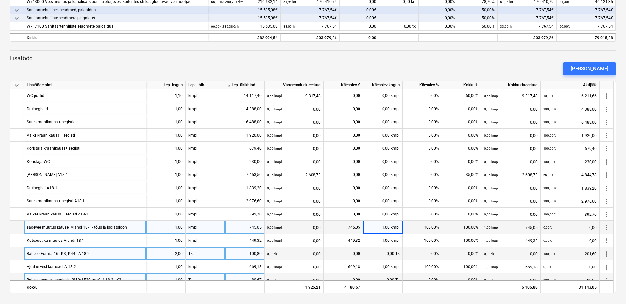
click at [440, 255] on div "0,00%" at bounding box center [421, 253] width 39 height 13
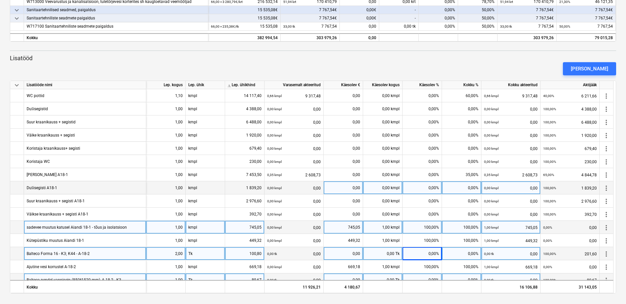
click at [455, 192] on div "0,00%" at bounding box center [461, 187] width 39 height 13
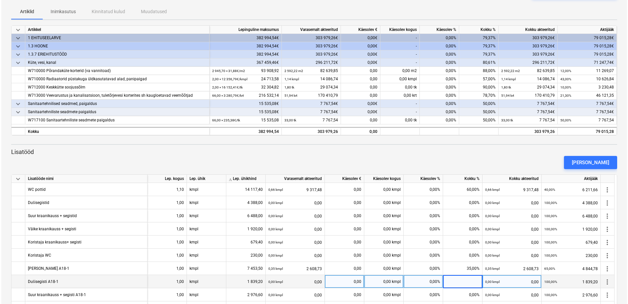
scroll to position [28, 0]
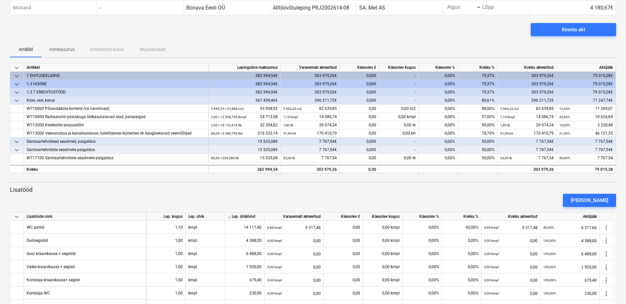
click at [445, 100] on div "0,00%" at bounding box center [437, 100] width 39 height 8
click at [447, 100] on div "0,00%" at bounding box center [437, 100] width 39 height 8
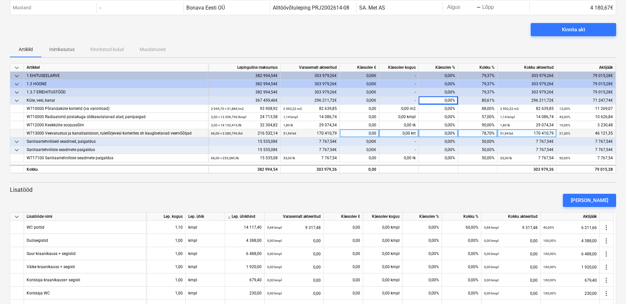
click at [463, 137] on div "78,70%" at bounding box center [477, 133] width 39 height 8
click at [449, 132] on div "0,00%" at bounding box center [437, 133] width 39 height 8
type input "10"
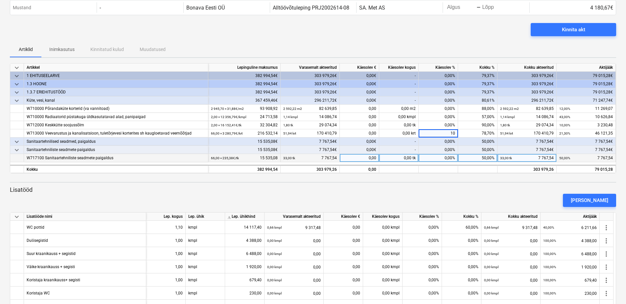
click at [458, 156] on div "50,00%" at bounding box center [477, 158] width 39 height 8
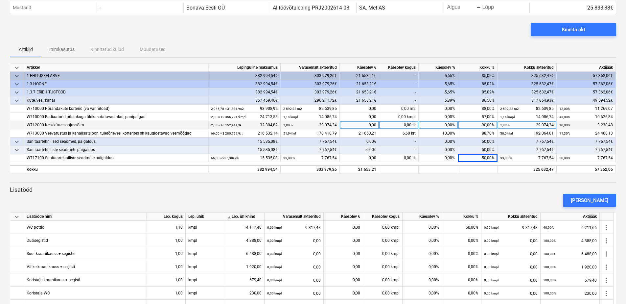
click at [442, 127] on div "0,00%" at bounding box center [437, 125] width 39 height 8
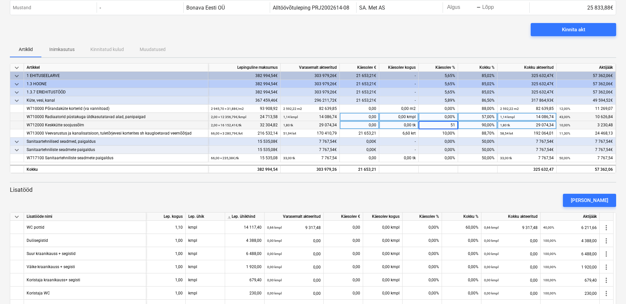
type input "510"
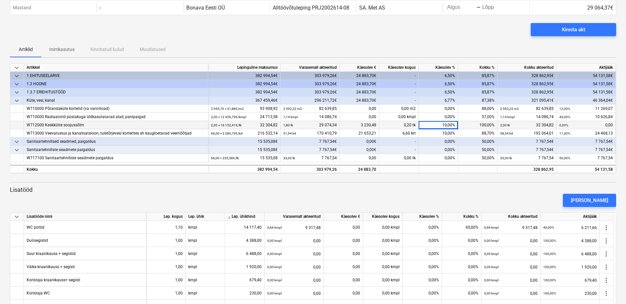
click at [455, 147] on div "0,00%" at bounding box center [437, 150] width 39 height 8
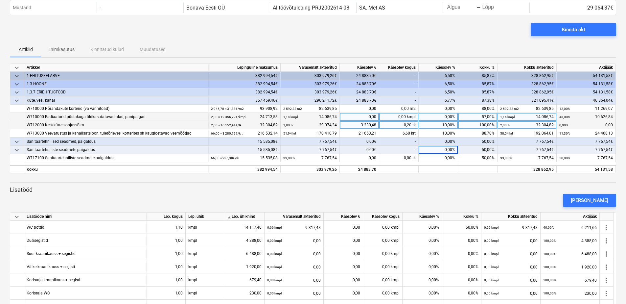
click at [448, 118] on div "0,00%" at bounding box center [437, 117] width 39 height 8
type input "10"
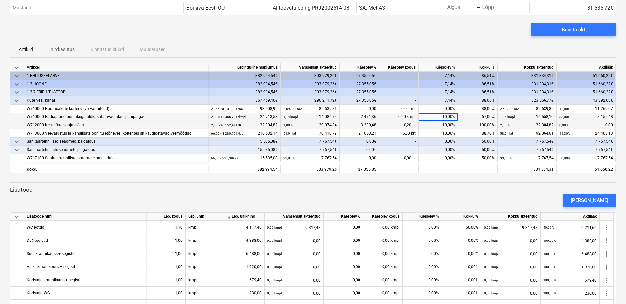
click at [451, 139] on div "0,00%" at bounding box center [437, 141] width 39 height 8
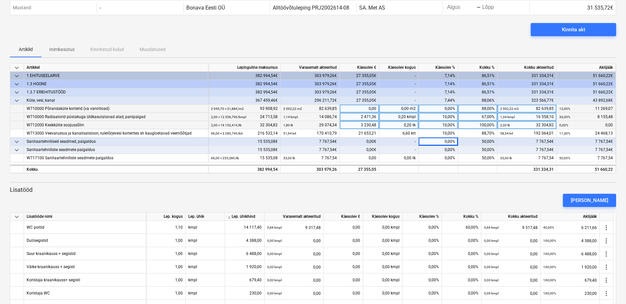
click at [450, 110] on div "0,00%" at bounding box center [437, 108] width 39 height 8
type input "8"
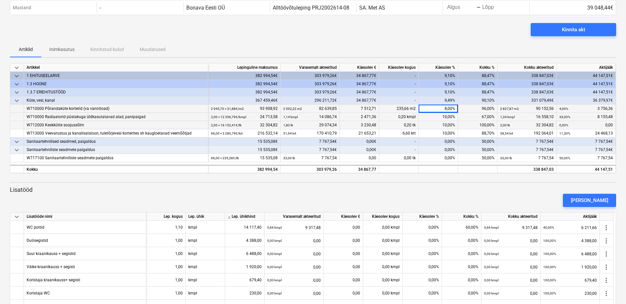
click at [463, 144] on div "50,00%" at bounding box center [477, 141] width 39 height 8
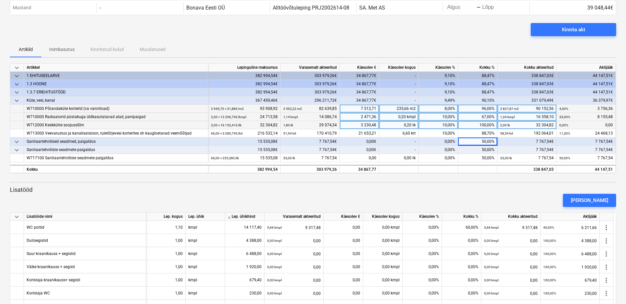
click at [453, 112] on div "8,00%" at bounding box center [437, 108] width 39 height 8
type input "5"
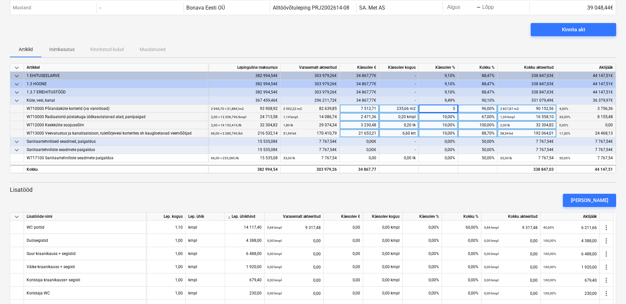
click at [457, 135] on div "10,00%" at bounding box center [437, 133] width 39 height 8
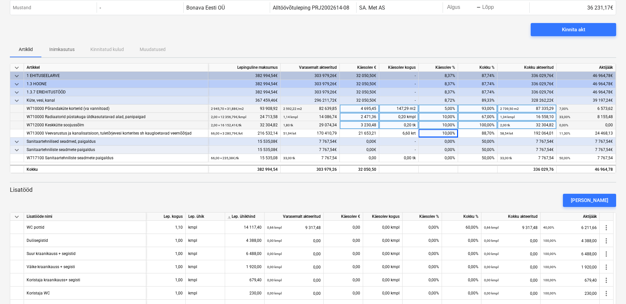
click at [439, 124] on div "10,00%" at bounding box center [437, 125] width 39 height 8
type input "5"
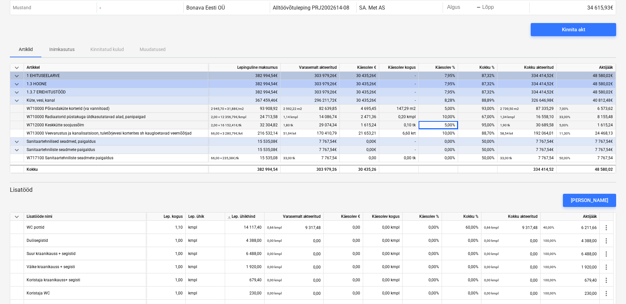
click at [448, 149] on div "0,00%" at bounding box center [437, 150] width 39 height 8
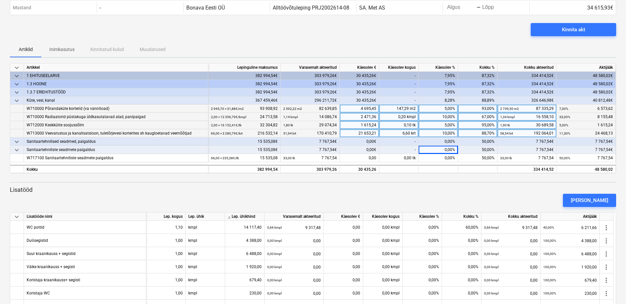
click at [445, 132] on div "10,00%" at bounding box center [437, 133] width 39 height 8
type input "15"
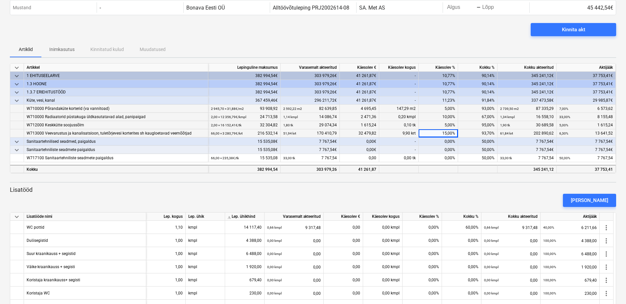
click at [465, 170] on div at bounding box center [477, 169] width 39 height 8
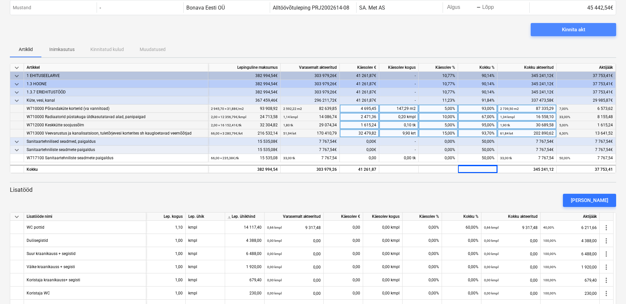
click at [579, 36] on button "Kinnita akt" at bounding box center [572, 29] width 85 height 13
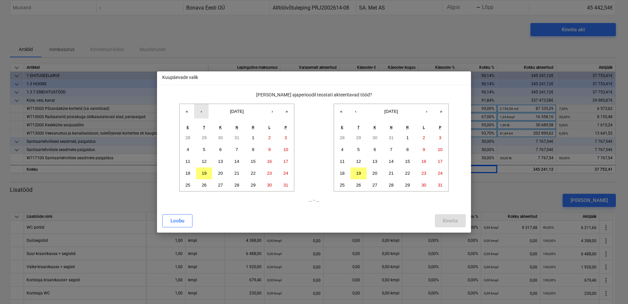
click at [200, 112] on button "‹" at bounding box center [201, 111] width 14 height 14
click at [187, 172] on abbr "21" at bounding box center [187, 172] width 5 height 5
click at [357, 171] on abbr "19" at bounding box center [358, 172] width 5 height 5
click at [443, 220] on div "Kinnita" at bounding box center [450, 220] width 15 height 9
